Goal: Transaction & Acquisition: Book appointment/travel/reservation

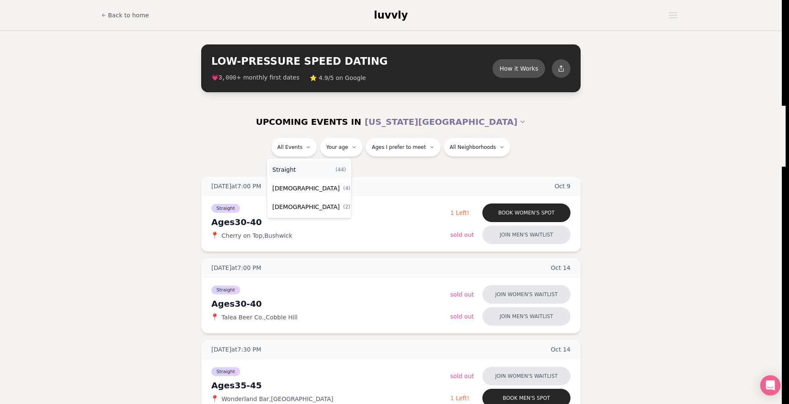
click at [295, 169] on div "Straight ( 44 )" at bounding box center [309, 169] width 80 height 19
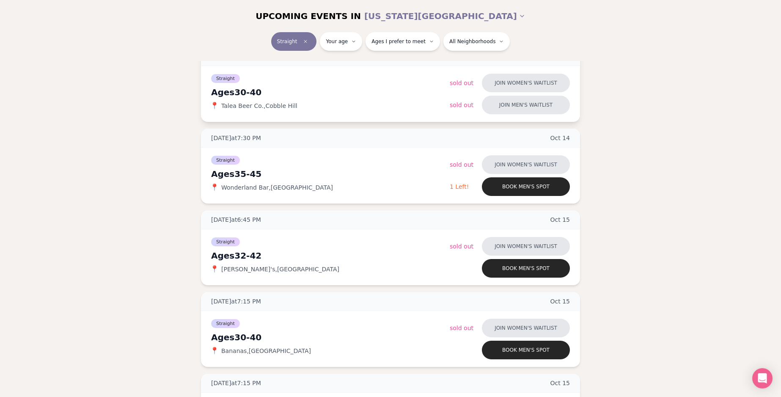
scroll to position [216, 0]
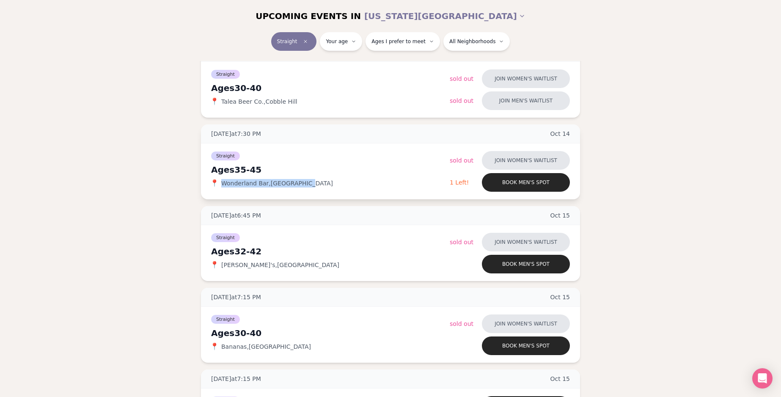
drag, startPoint x: 313, startPoint y: 187, endPoint x: 222, endPoint y: 187, distance: 91.0
click at [222, 187] on div "Straight Ages [DEMOGRAPHIC_DATA] 📍 [GEOGRAPHIC_DATA] , [GEOGRAPHIC_DATA]" at bounding box center [330, 171] width 239 height 42
click at [499, 187] on button "Book men's spot" at bounding box center [526, 182] width 88 height 19
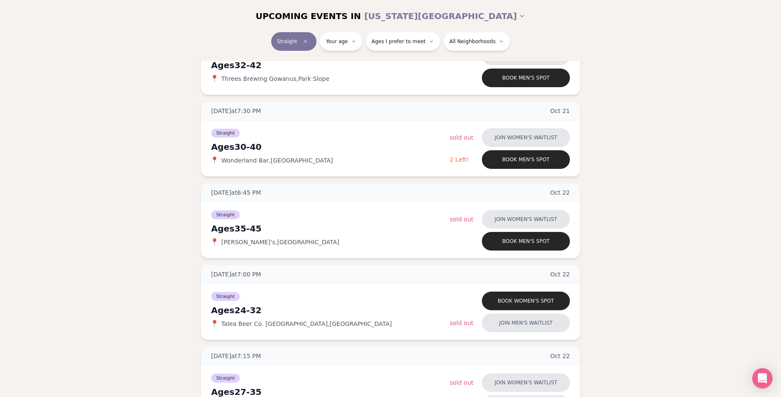
scroll to position [851, 0]
